Goal: Ask a question

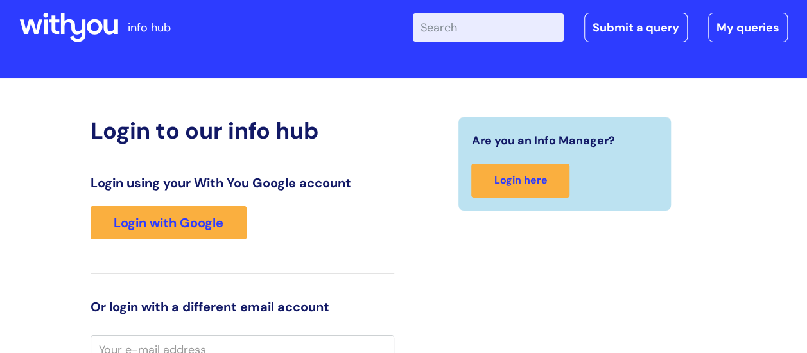
scroll to position [4, 0]
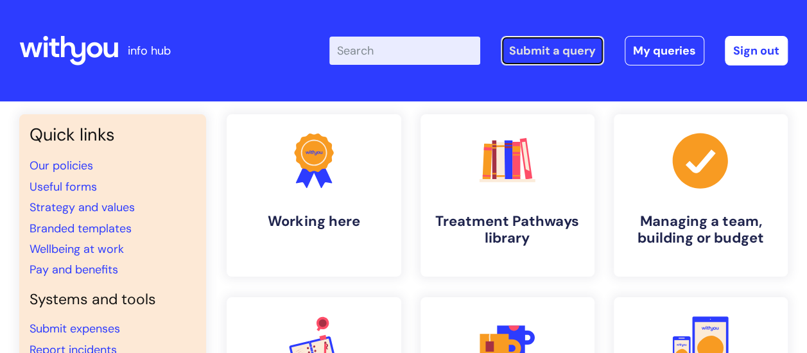
click at [555, 53] on link "Submit a query" at bounding box center [552, 51] width 103 height 30
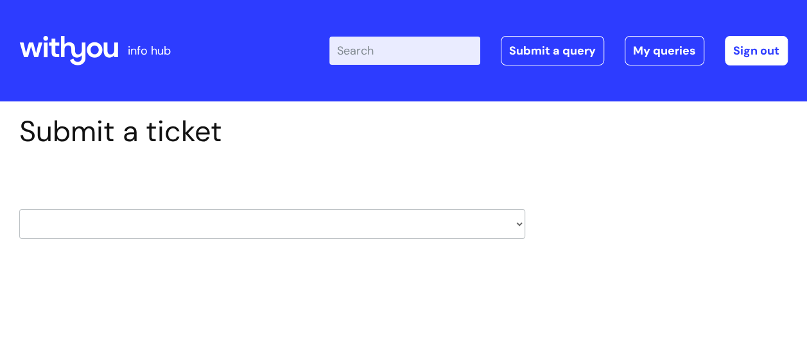
click at [517, 225] on select "HR / People IT and Support Clinical Drug Alerts Finance Accounts Data Support T…" at bounding box center [272, 224] width 506 height 30
select select "learning_and_development"
click at [19, 209] on select "HR / People IT and Support Clinical Drug Alerts Finance Accounts Data Support T…" at bounding box center [272, 224] width 506 height 30
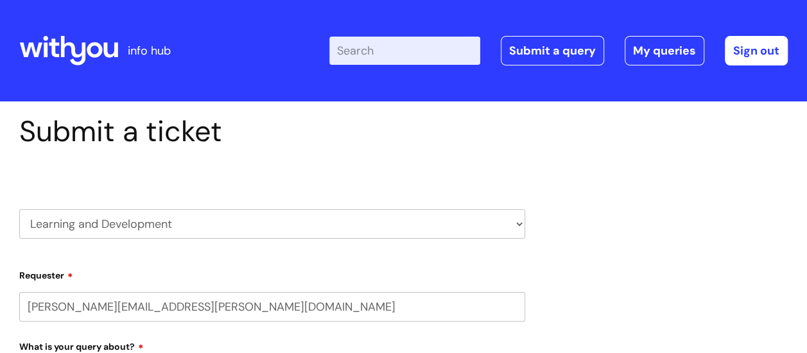
select select "80004418201"
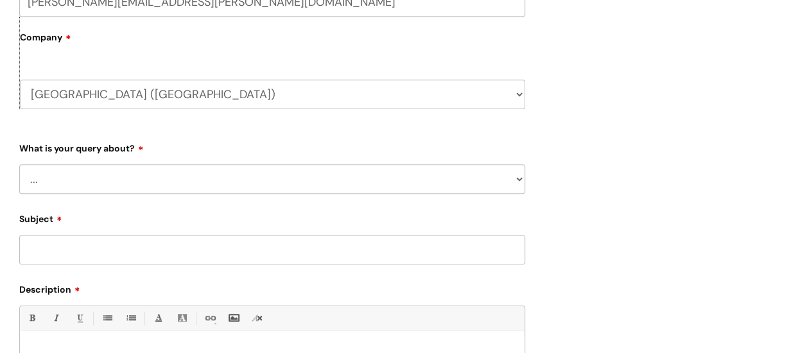
scroll to position [321, 0]
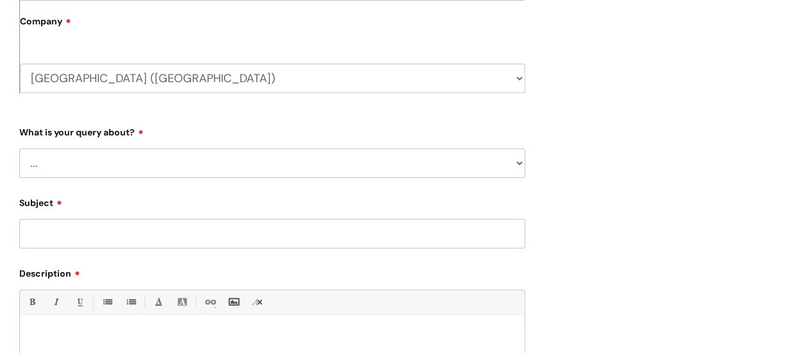
click at [317, 167] on select "... Question about a training course or session booking Ask about apprenticeshi…" at bounding box center [272, 163] width 506 height 30
select select "Question about mandatory or required training"
click at [19, 148] on select "... Question about a training course or session booking Ask about apprenticeshi…" at bounding box center [272, 163] width 506 height 30
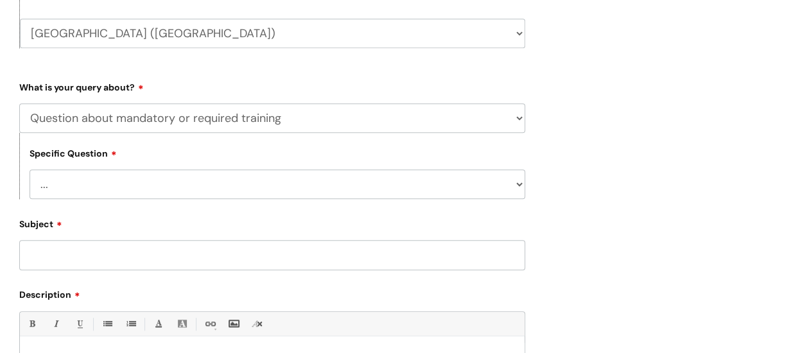
scroll to position [385, 0]
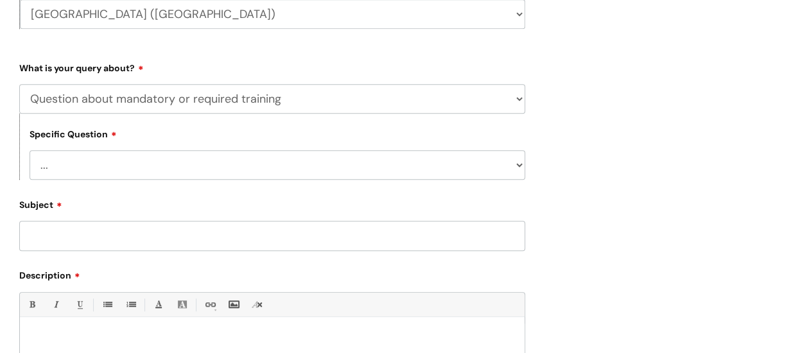
click at [333, 170] on select "... Induction requirements Compliance deadlines Refresher schedule Mandatory tr…" at bounding box center [278, 165] width 496 height 30
select select "Mandatory training content query"
click at [30, 151] on select "... Induction requirements Compliance deadlines Refresher schedule Mandatory tr…" at bounding box center [278, 165] width 496 height 30
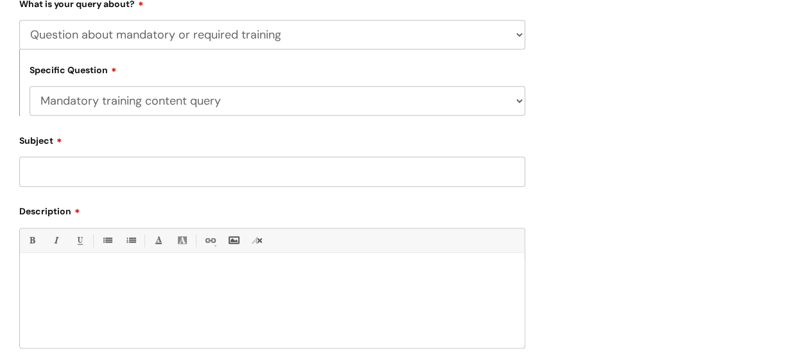
click at [127, 164] on input "Subject" at bounding box center [272, 172] width 506 height 30
type input "[PERSON_NAME]"
click at [107, 269] on div at bounding box center [272, 303] width 505 height 89
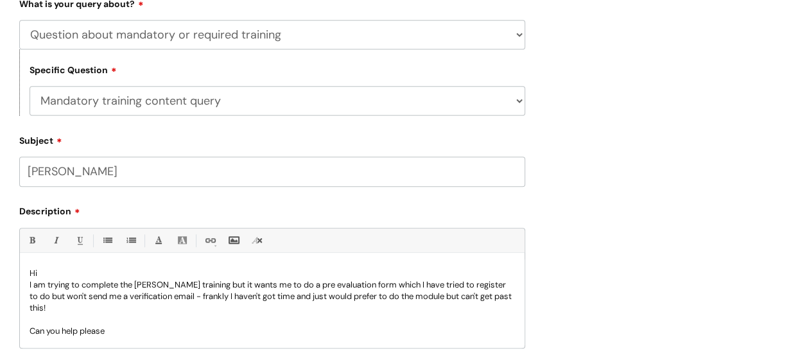
scroll to position [642, 0]
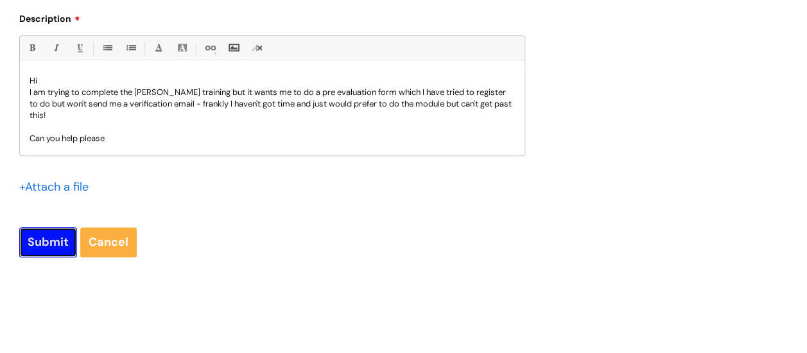
click at [41, 247] on input "Submit" at bounding box center [48, 242] width 58 height 30
type input "Please Wait..."
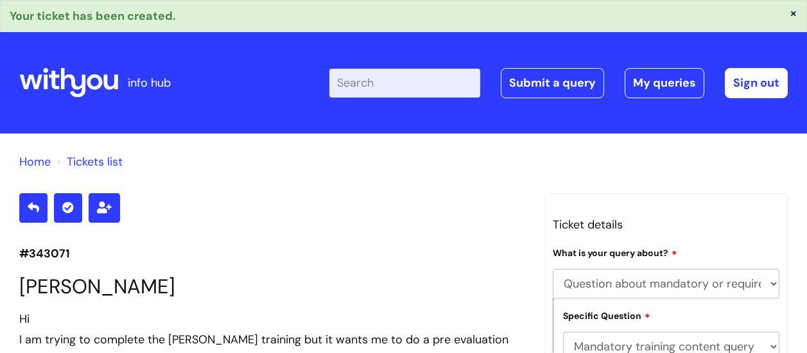
select select "Question about mandatory or required training"
select select "Mandatory training content query"
